Goal: Check status: Check status

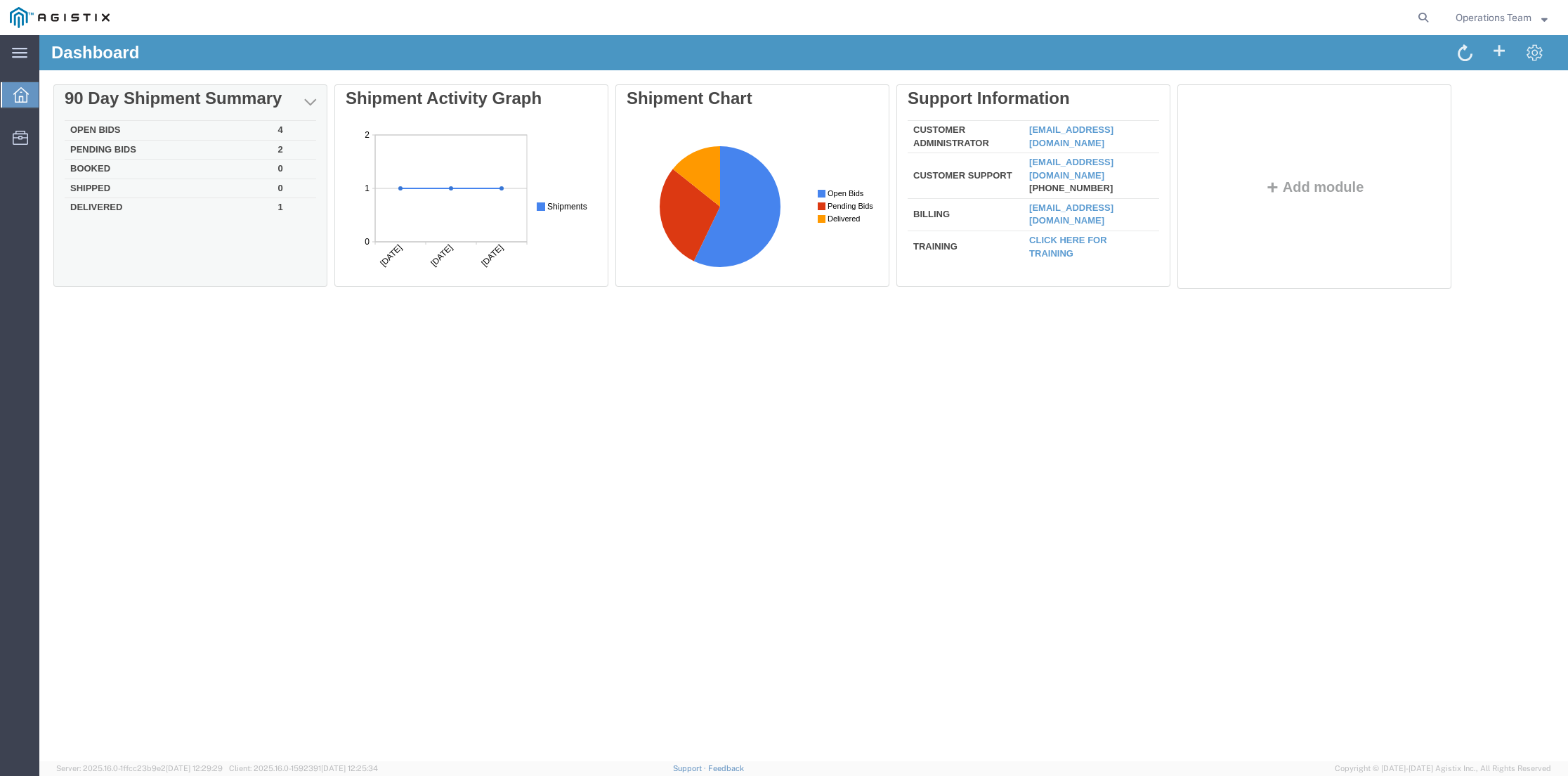
click at [130, 151] on td "Pending Bids" at bounding box center [168, 150] width 208 height 19
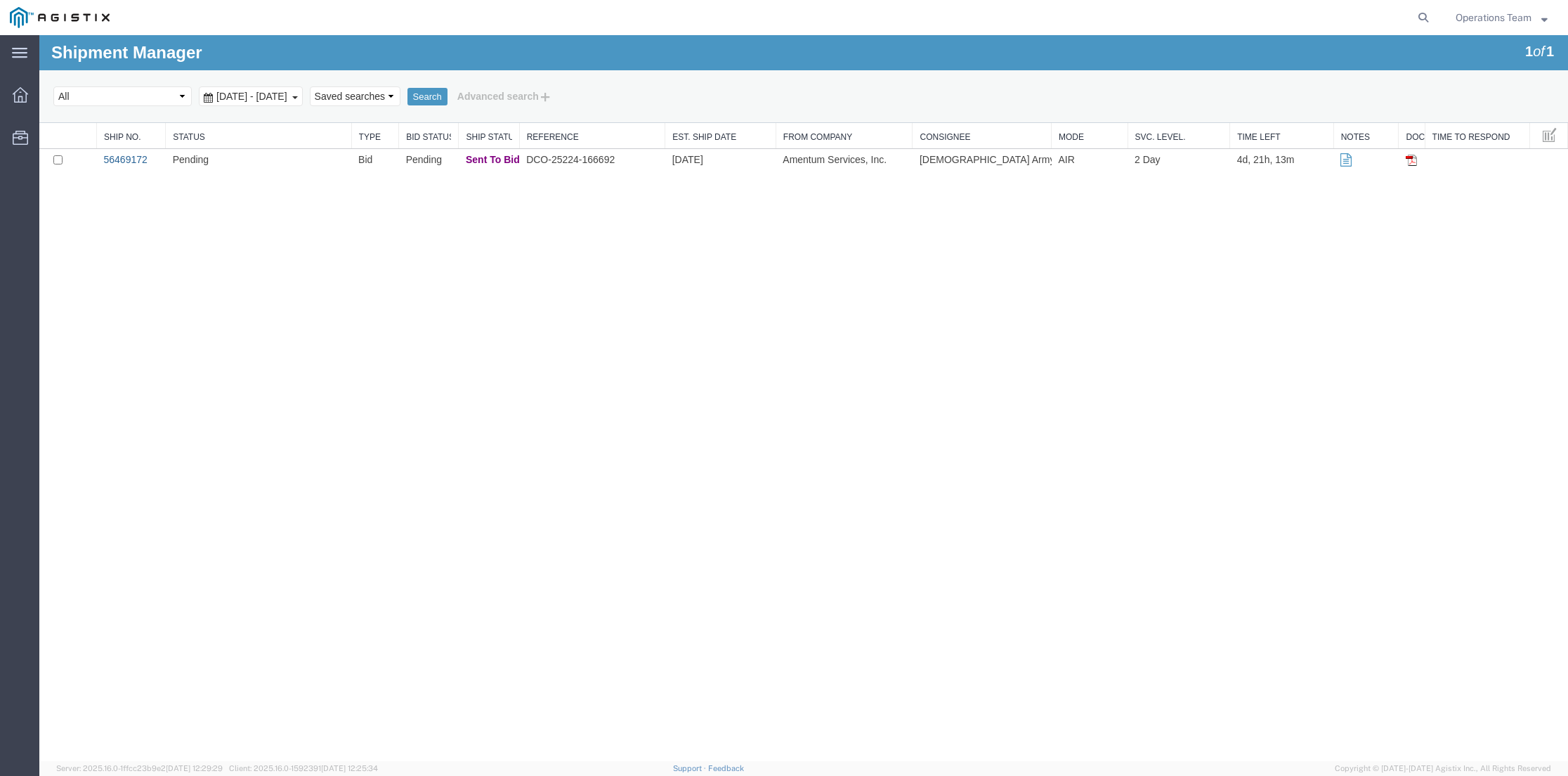
click at [130, 161] on link "56469172" at bounding box center [125, 160] width 43 height 11
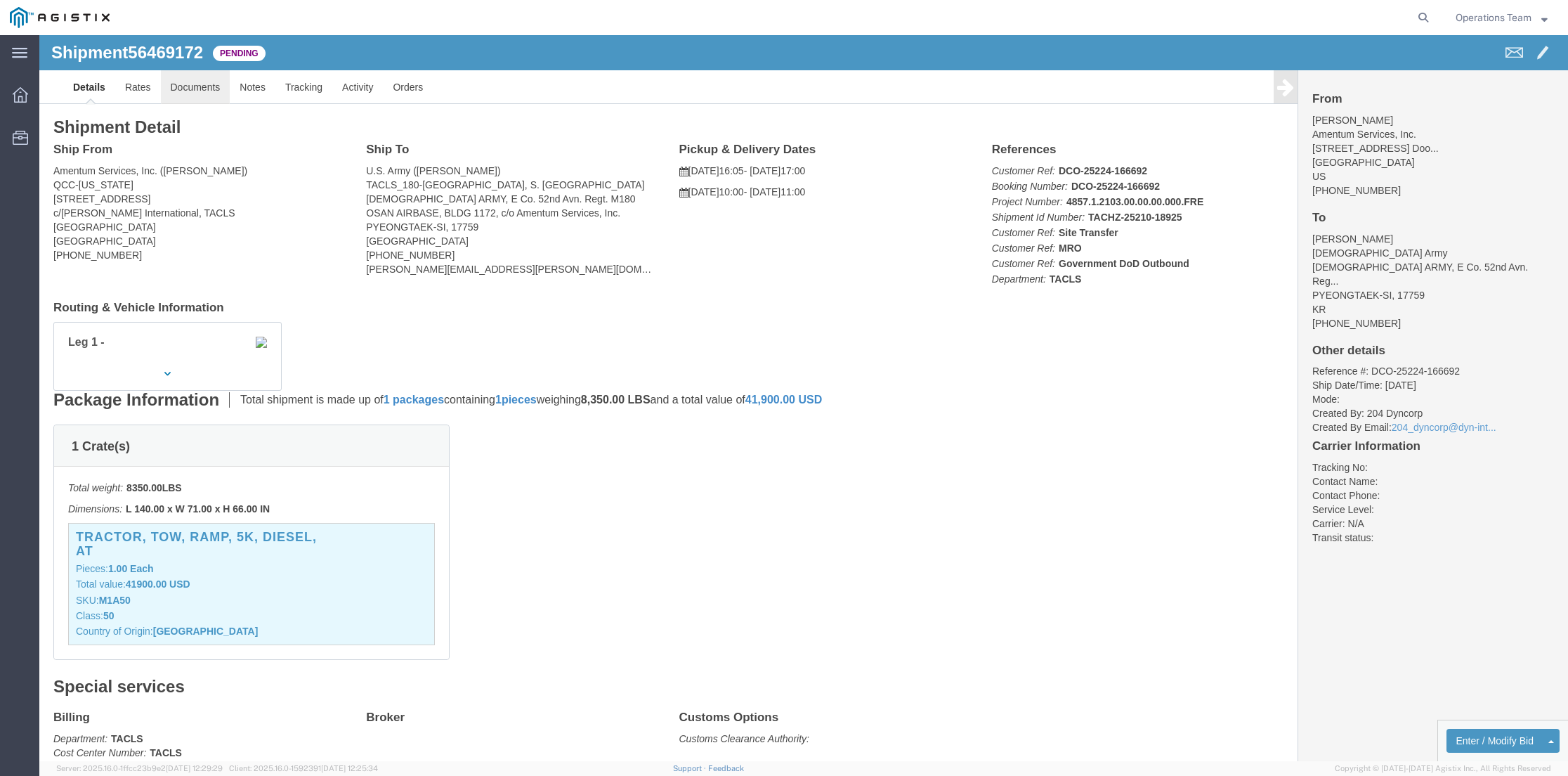
click link "Documents"
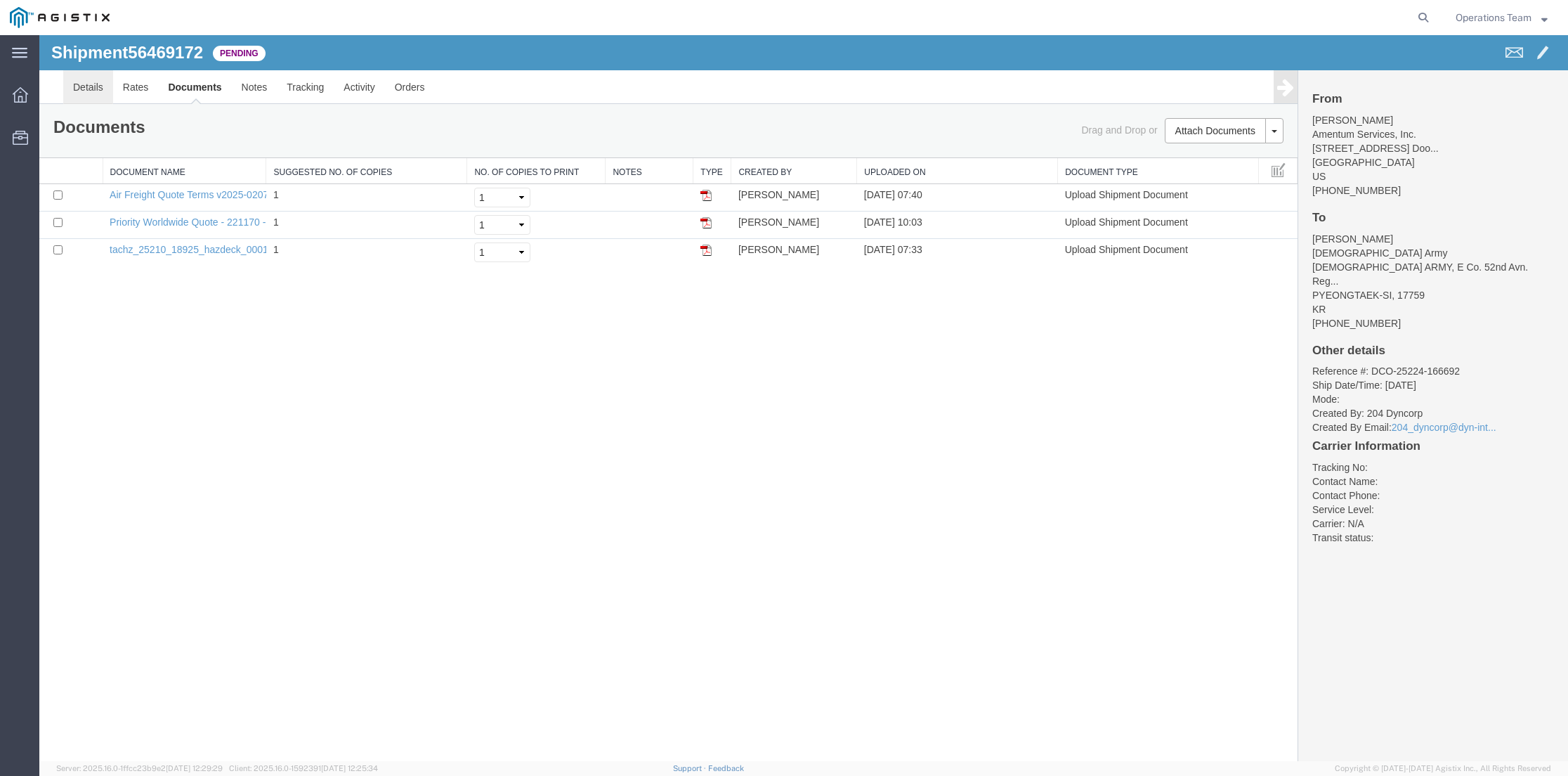
click at [93, 91] on link "Details" at bounding box center [88, 87] width 50 height 34
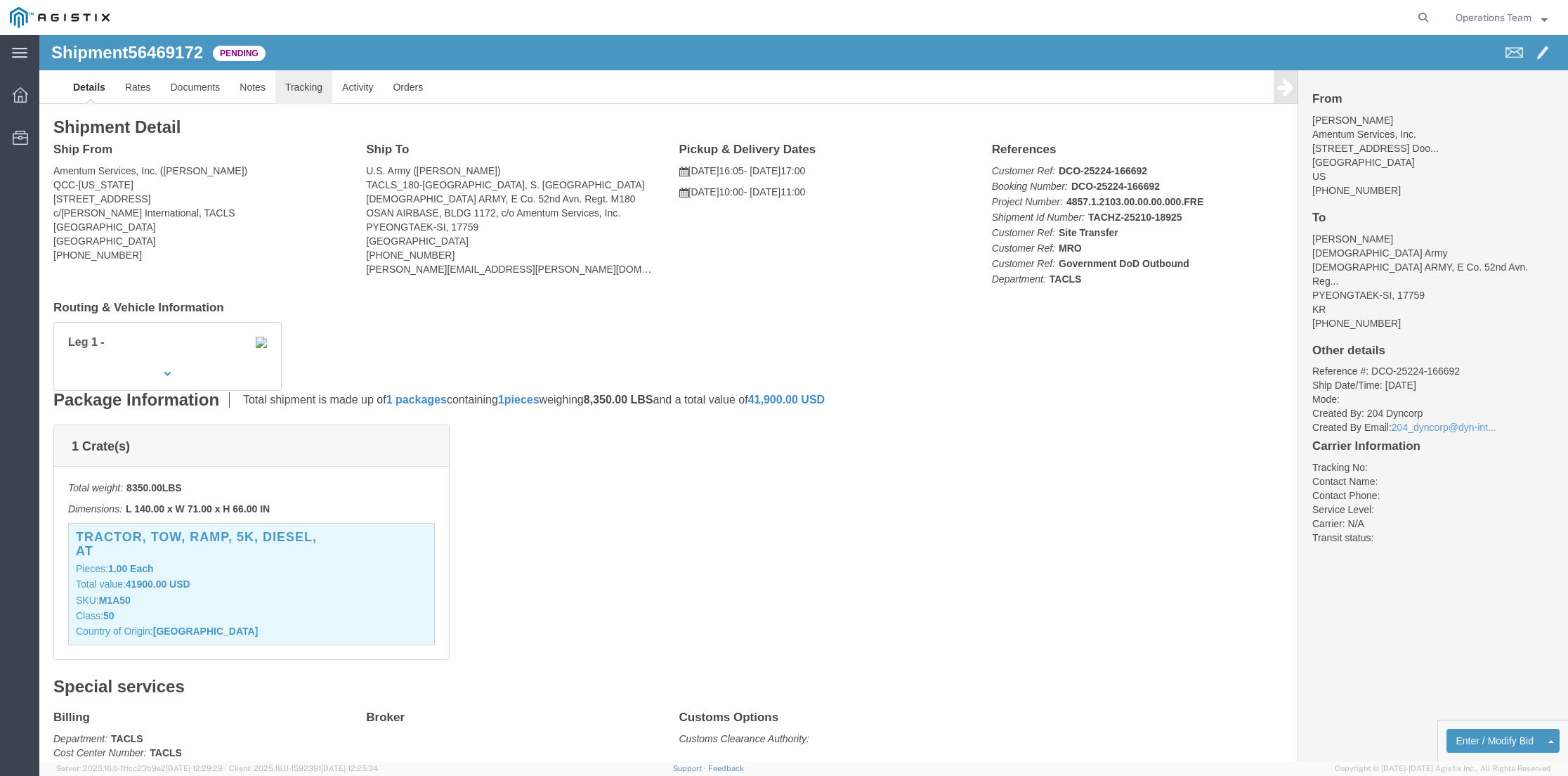
click link "Tracking"
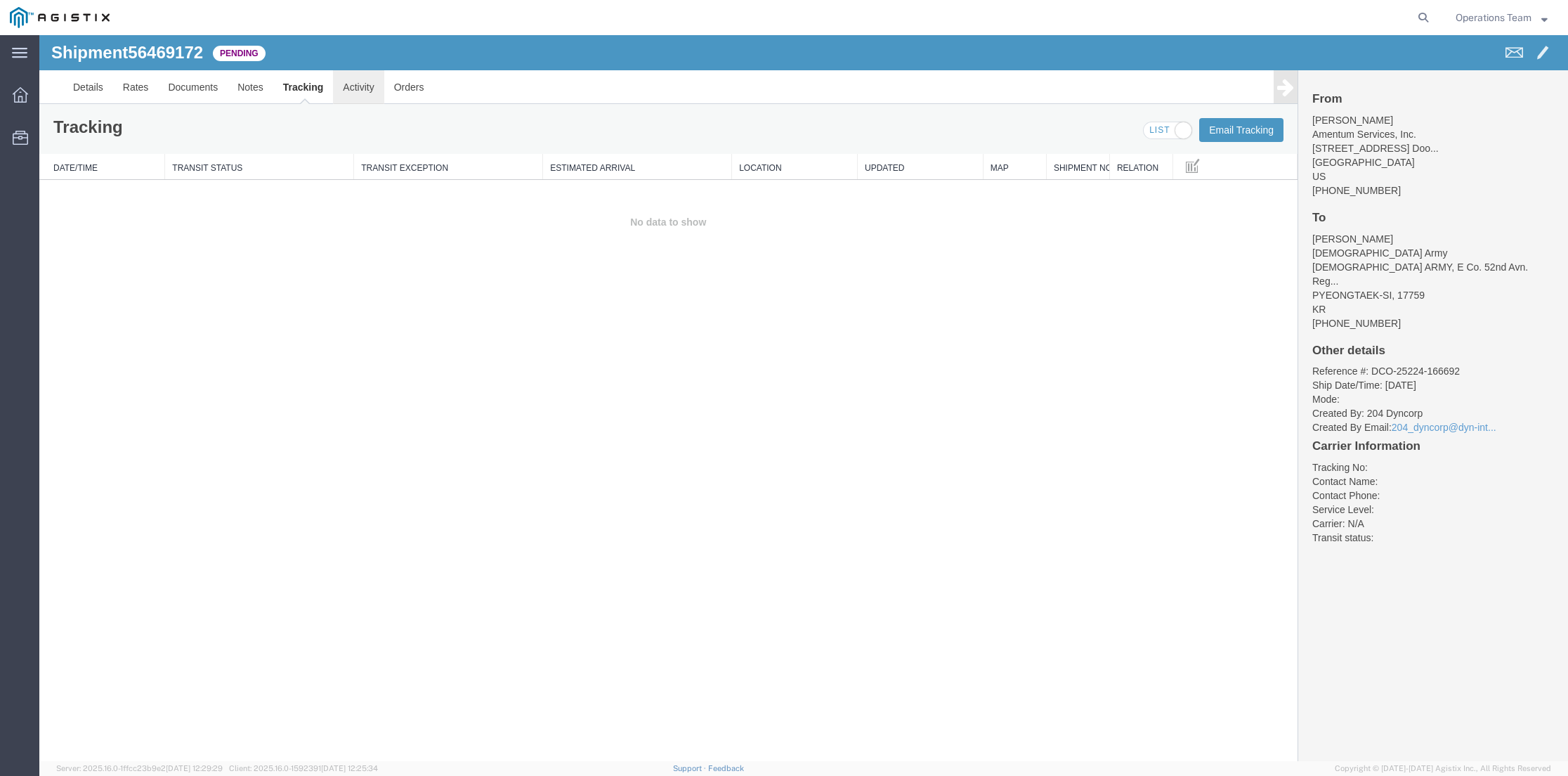
click at [363, 90] on link "Activity" at bounding box center [358, 87] width 50 height 34
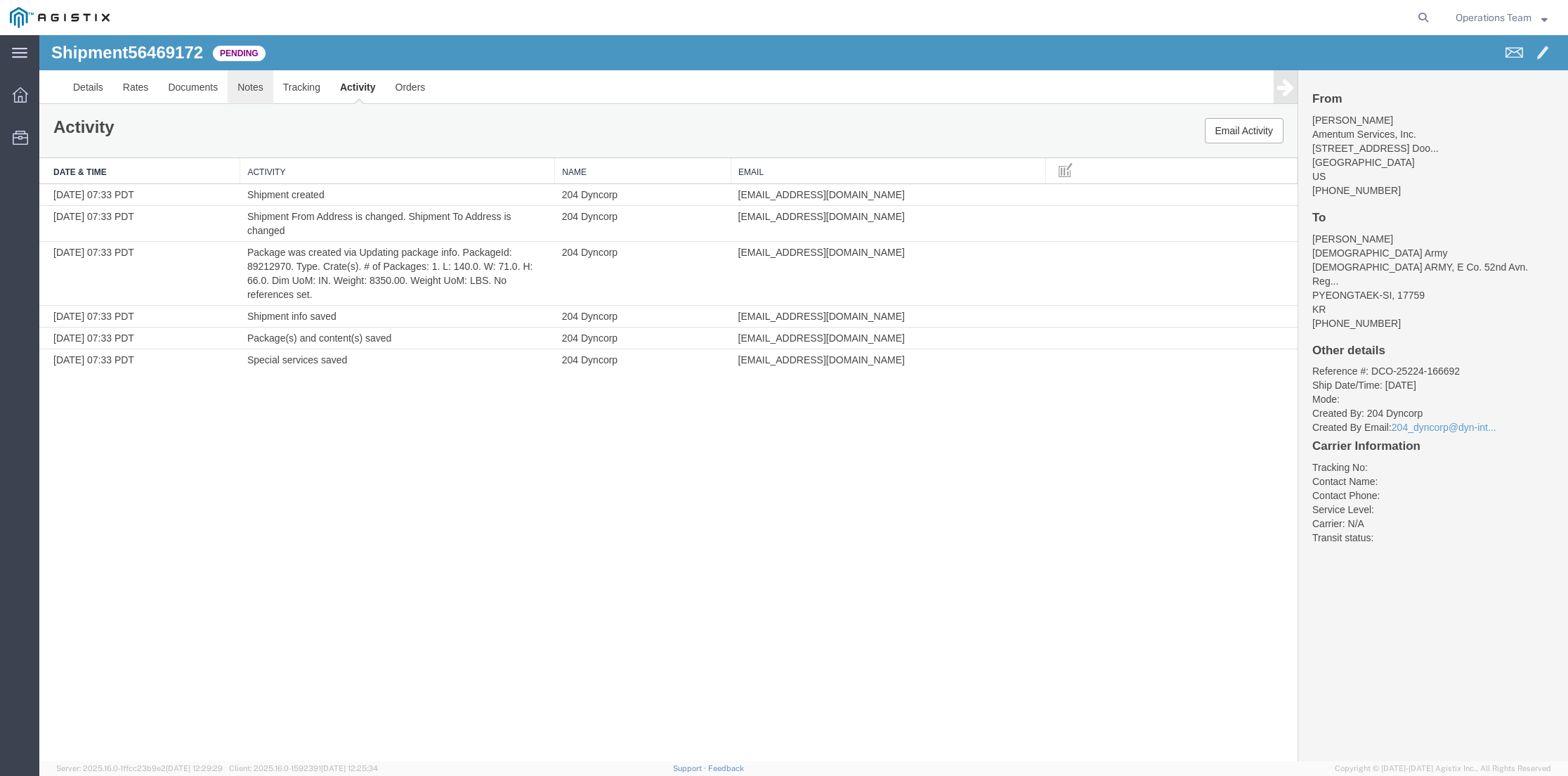
click at [252, 92] on link "Notes" at bounding box center [250, 87] width 46 height 34
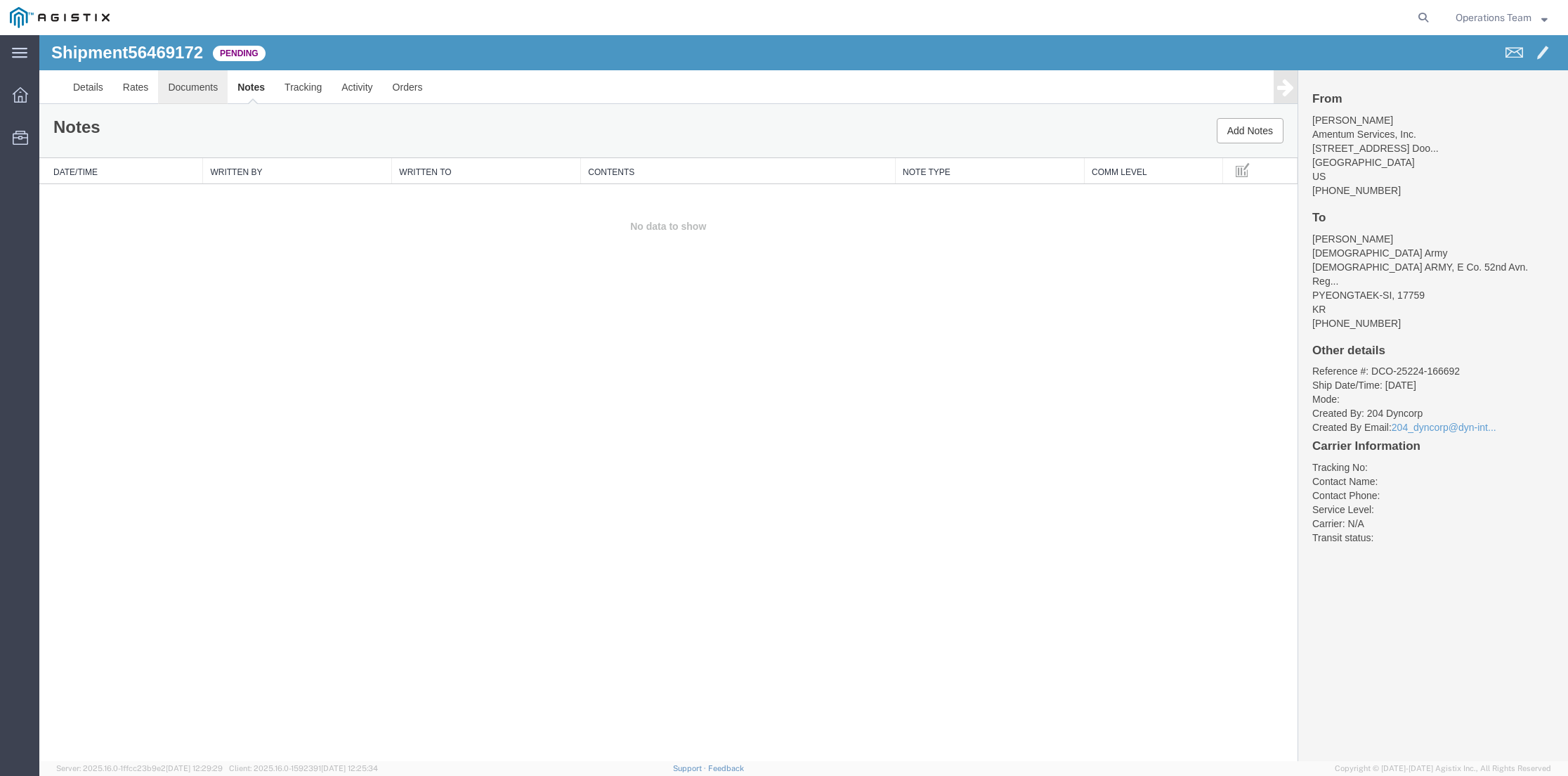
click at [189, 92] on link "Documents" at bounding box center [192, 87] width 70 height 34
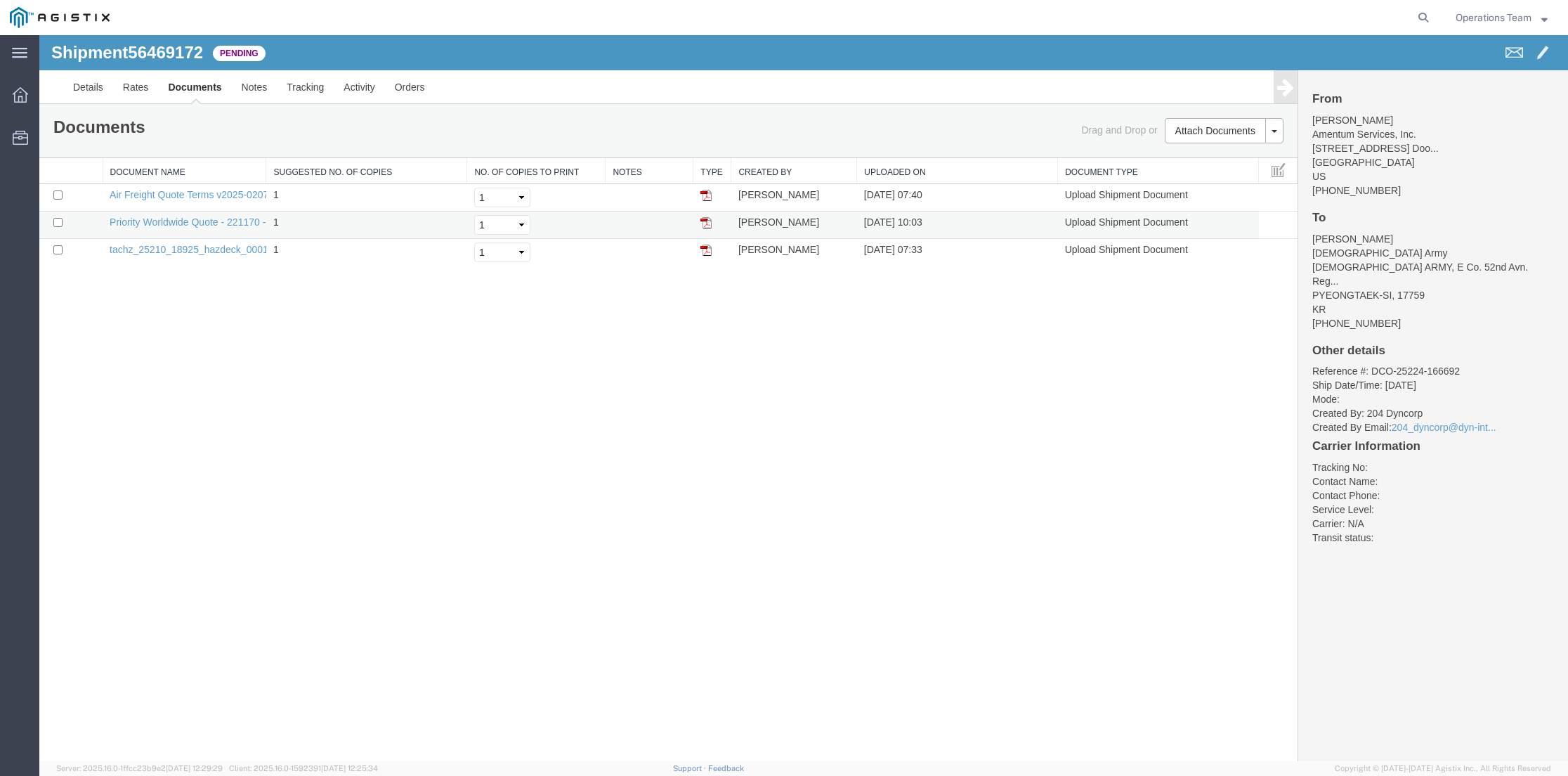
click at [708, 226] on img at bounding box center [706, 222] width 11 height 11
